Goal: Transaction & Acquisition: Subscribe to service/newsletter

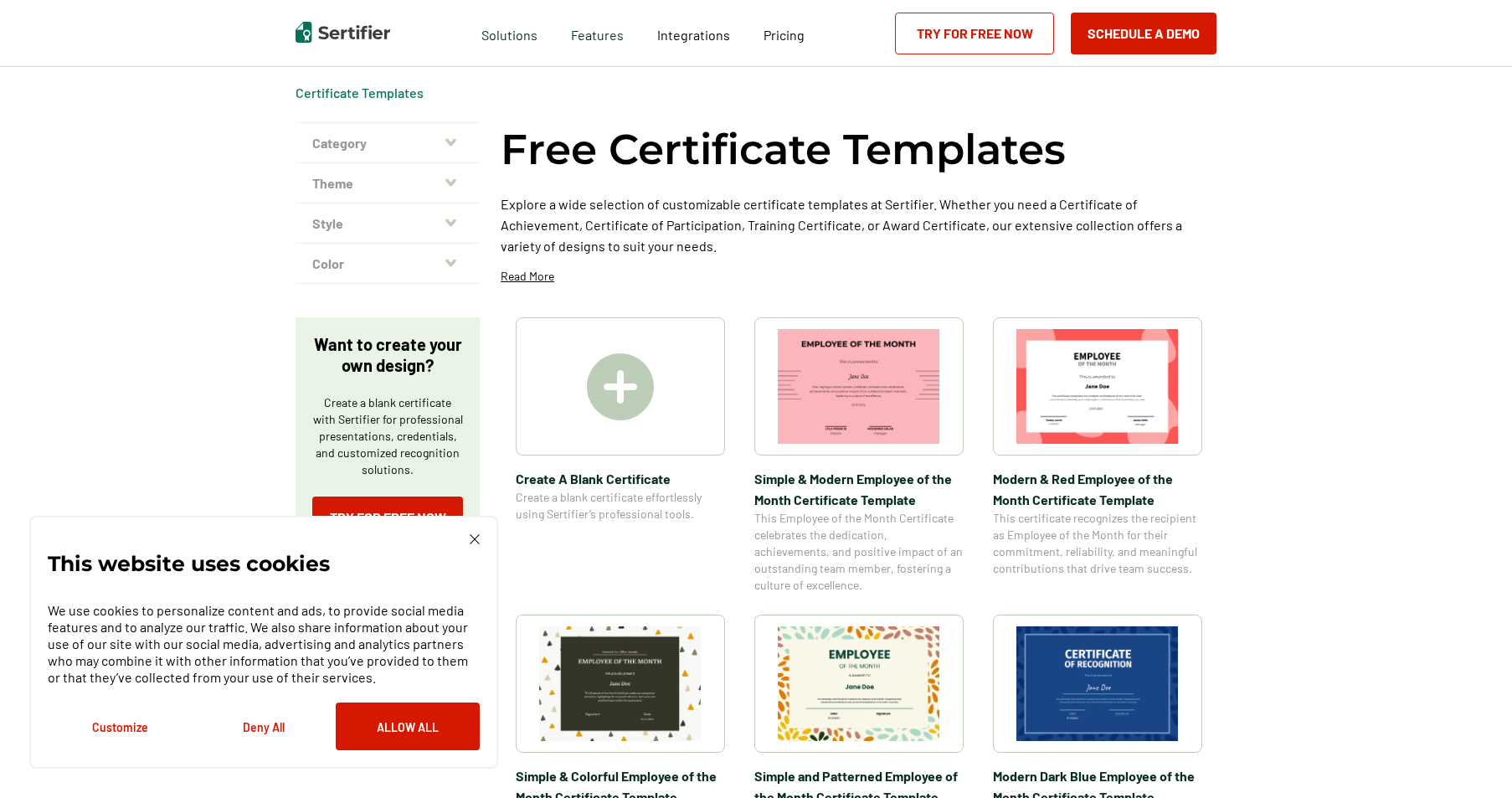
scroll to position [84, 0]
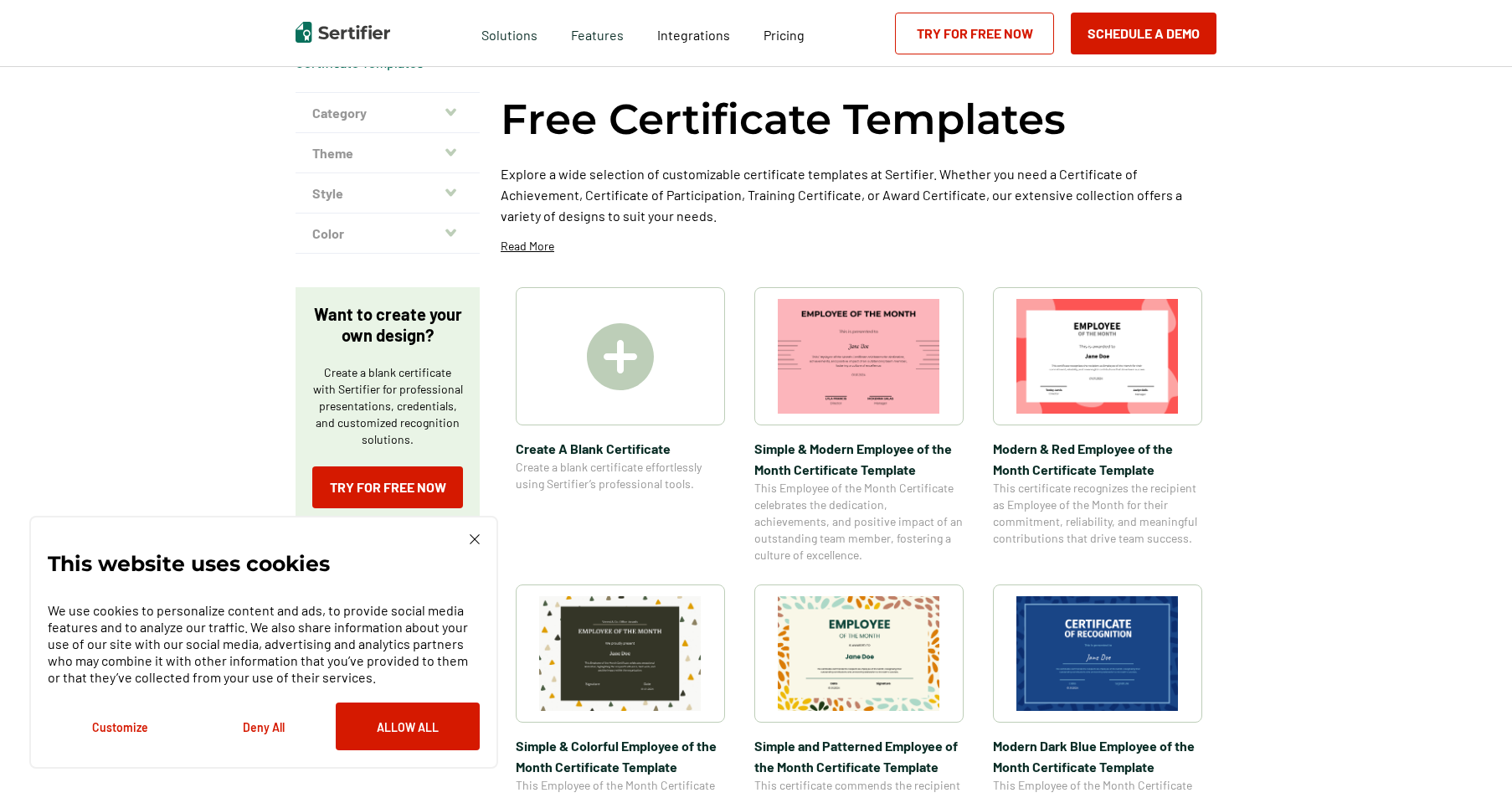
click at [1005, 47] on link "Try for Free Now" at bounding box center [974, 33] width 159 height 42
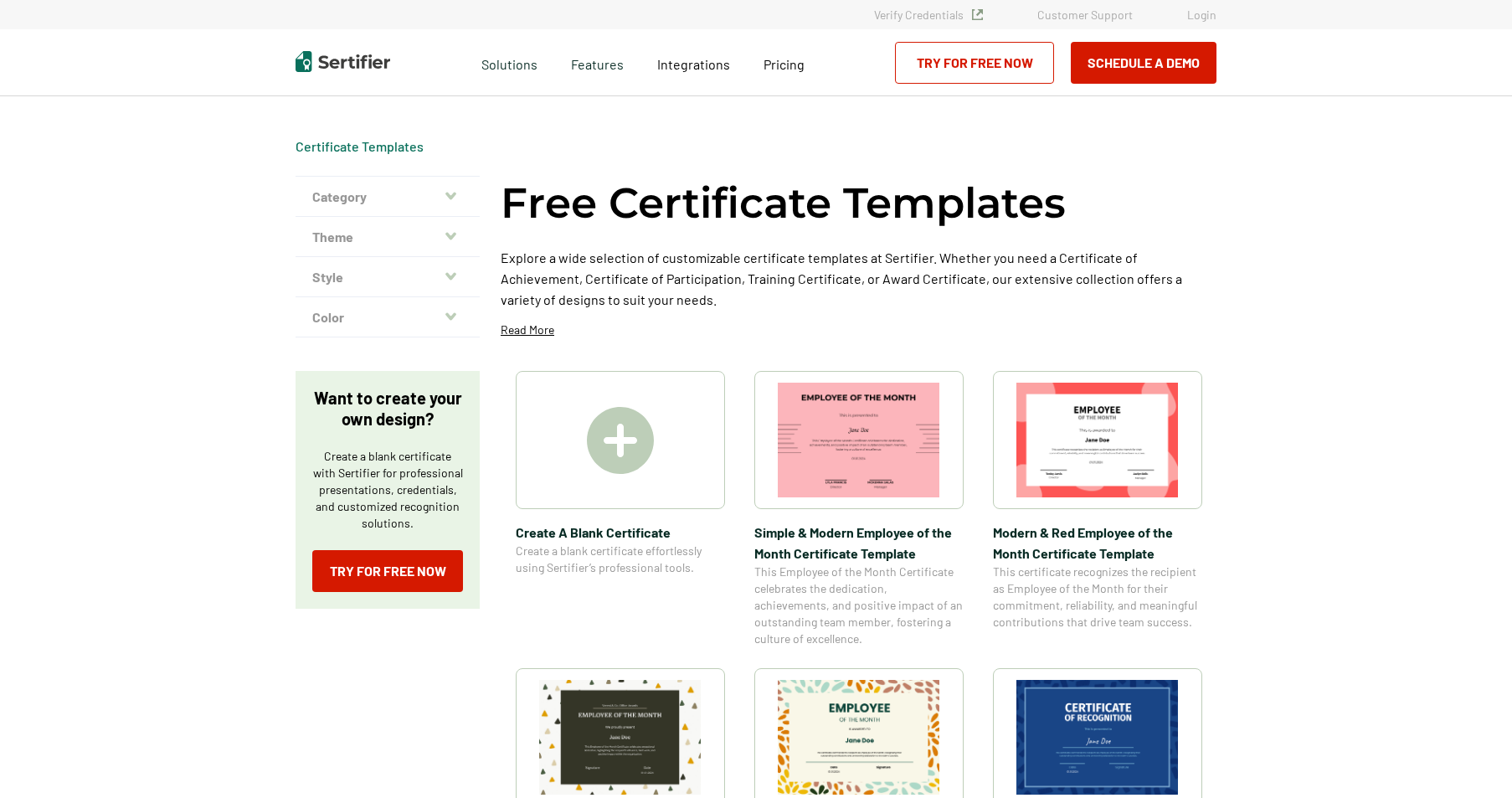
scroll to position [84, 0]
